Goal: Find specific page/section: Find specific page/section

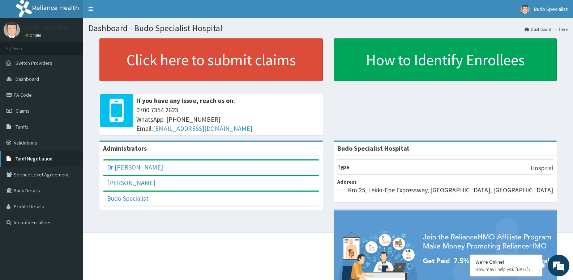
click at [33, 162] on link "Tariff Negotiation" at bounding box center [41, 158] width 83 height 16
click at [27, 125] on span "Tariffs" at bounding box center [22, 126] width 13 height 7
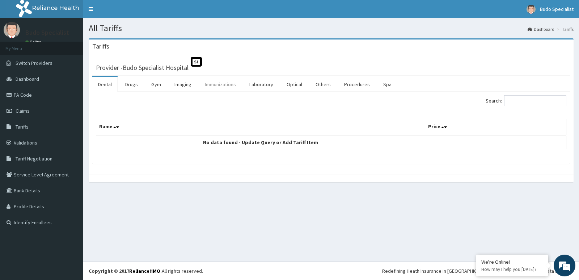
click at [224, 85] on link "Immunizations" at bounding box center [220, 84] width 43 height 15
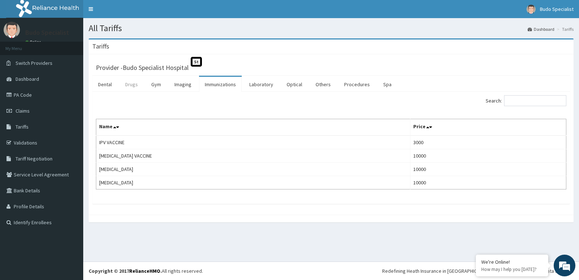
click at [130, 84] on link "Drugs" at bounding box center [131, 84] width 24 height 15
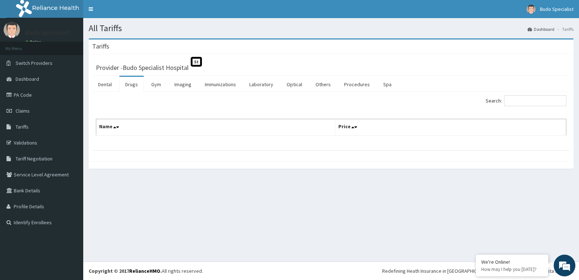
click at [127, 84] on link "Drugs" at bounding box center [131, 84] width 24 height 15
click at [535, 99] on input "Search:" at bounding box center [535, 100] width 62 height 11
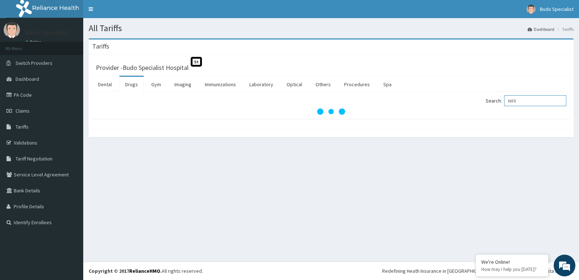
type input "NIFE"
